Goal: Task Accomplishment & Management: Complete application form

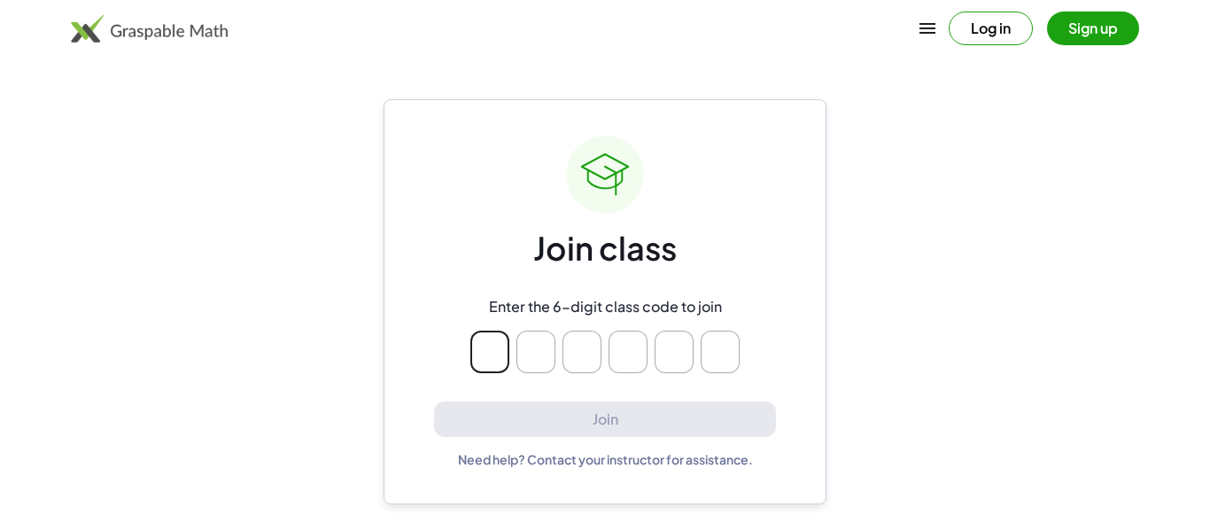
click at [497, 345] on input "Please enter OTP character 1" at bounding box center [489, 351] width 39 height 43
click at [527, 351] on input "Please enter OTP character 2" at bounding box center [535, 351] width 39 height 43
click at [488, 352] on input "Please enter OTP character 1" at bounding box center [489, 351] width 39 height 43
type input "*"
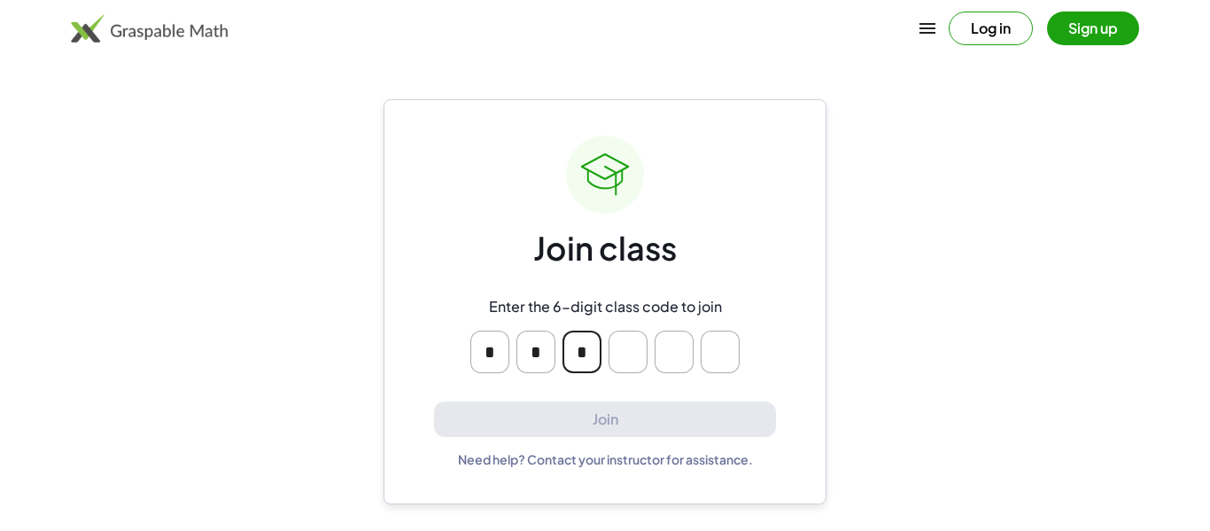
type input "*"
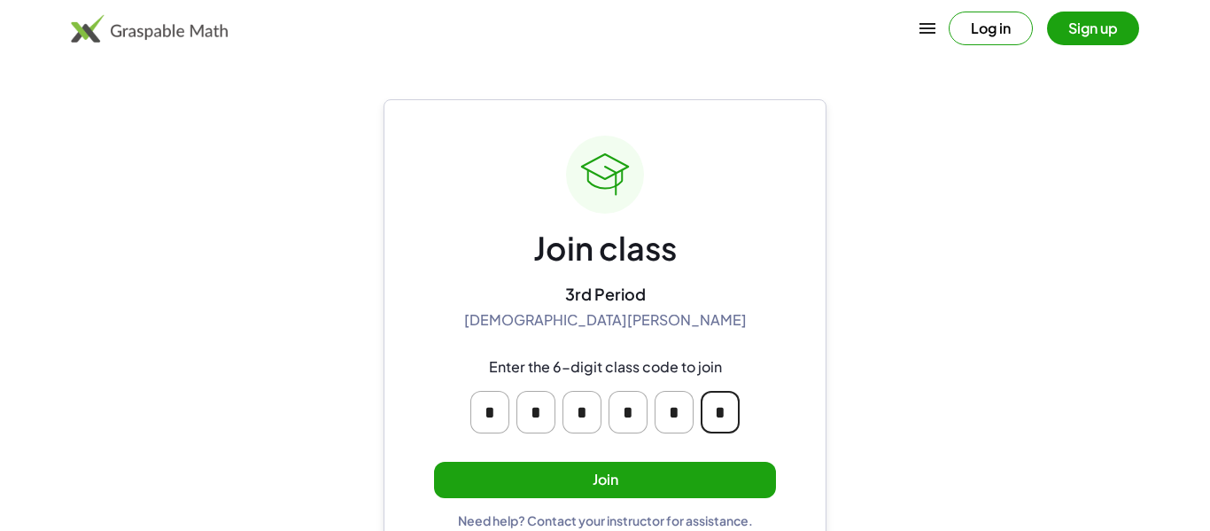
type input "*"
click at [739, 482] on button "Join" at bounding box center [605, 480] width 342 height 36
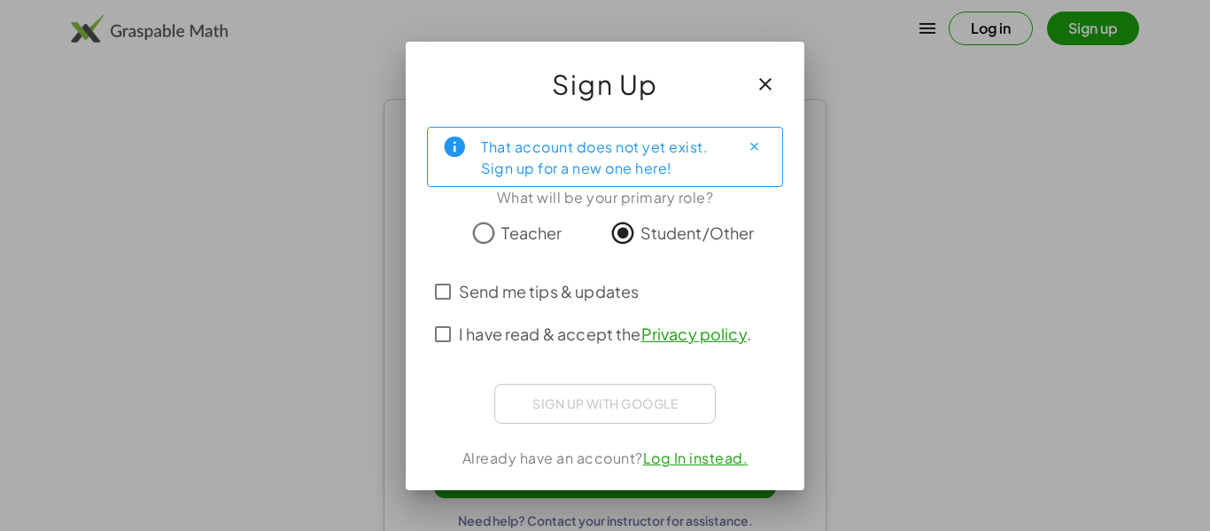
click at [574, 327] on span "I have read & accept the Privacy policy ." at bounding box center [605, 334] width 292 height 24
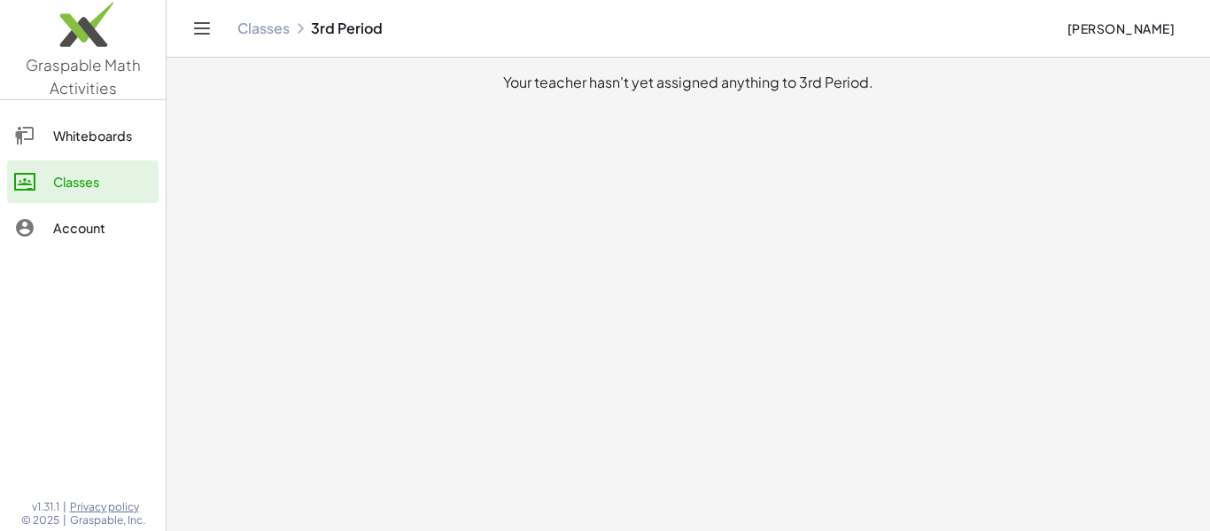
click at [82, 132] on div "Whiteboards" at bounding box center [102, 135] width 98 height 21
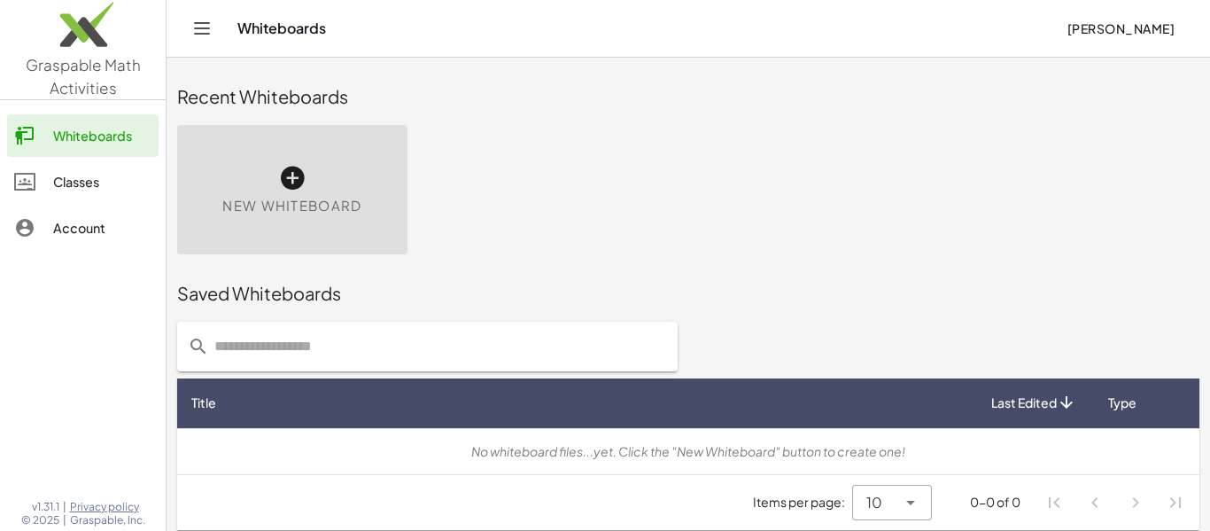
click at [93, 178] on div "Classes" at bounding box center [102, 181] width 98 height 21
